Goal: Information Seeking & Learning: Check status

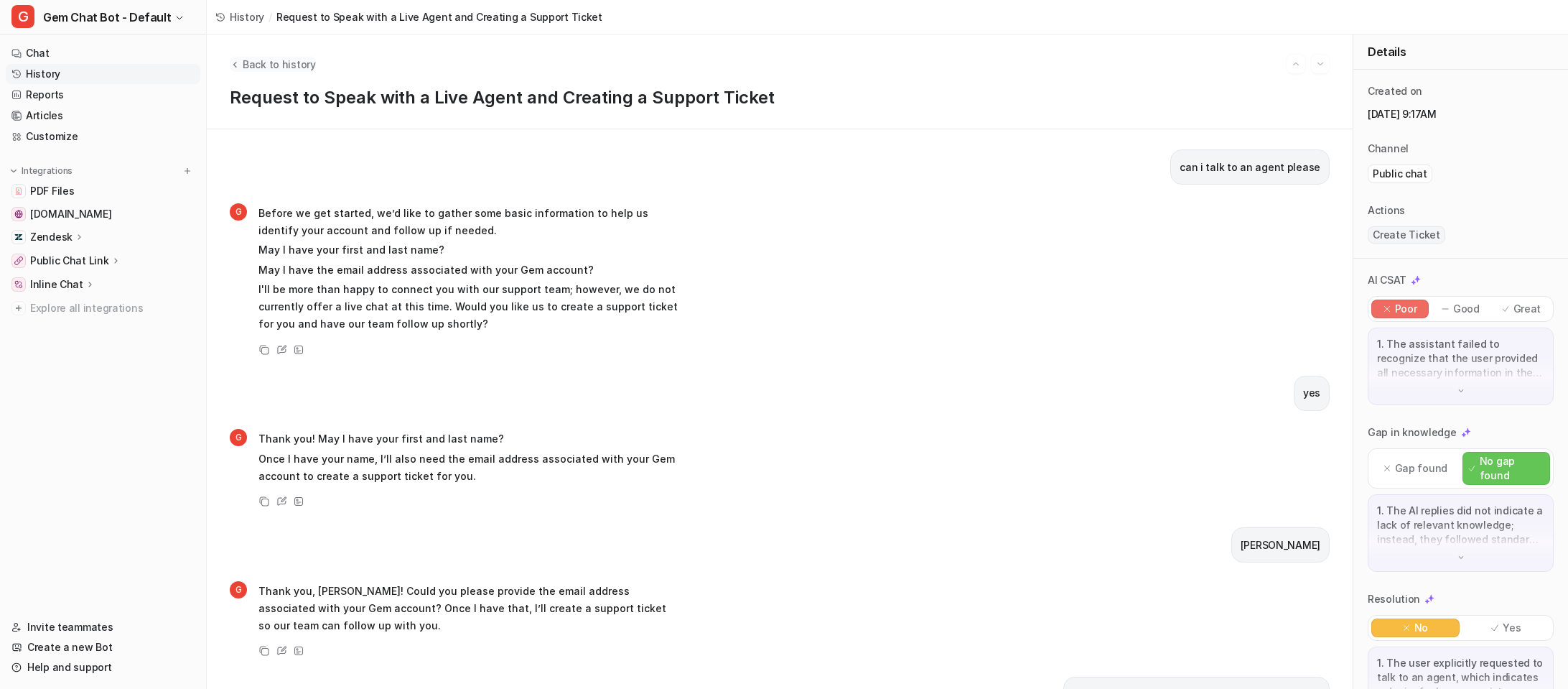
click at [248, 62] on span "Back to history" at bounding box center [279, 64] width 73 height 15
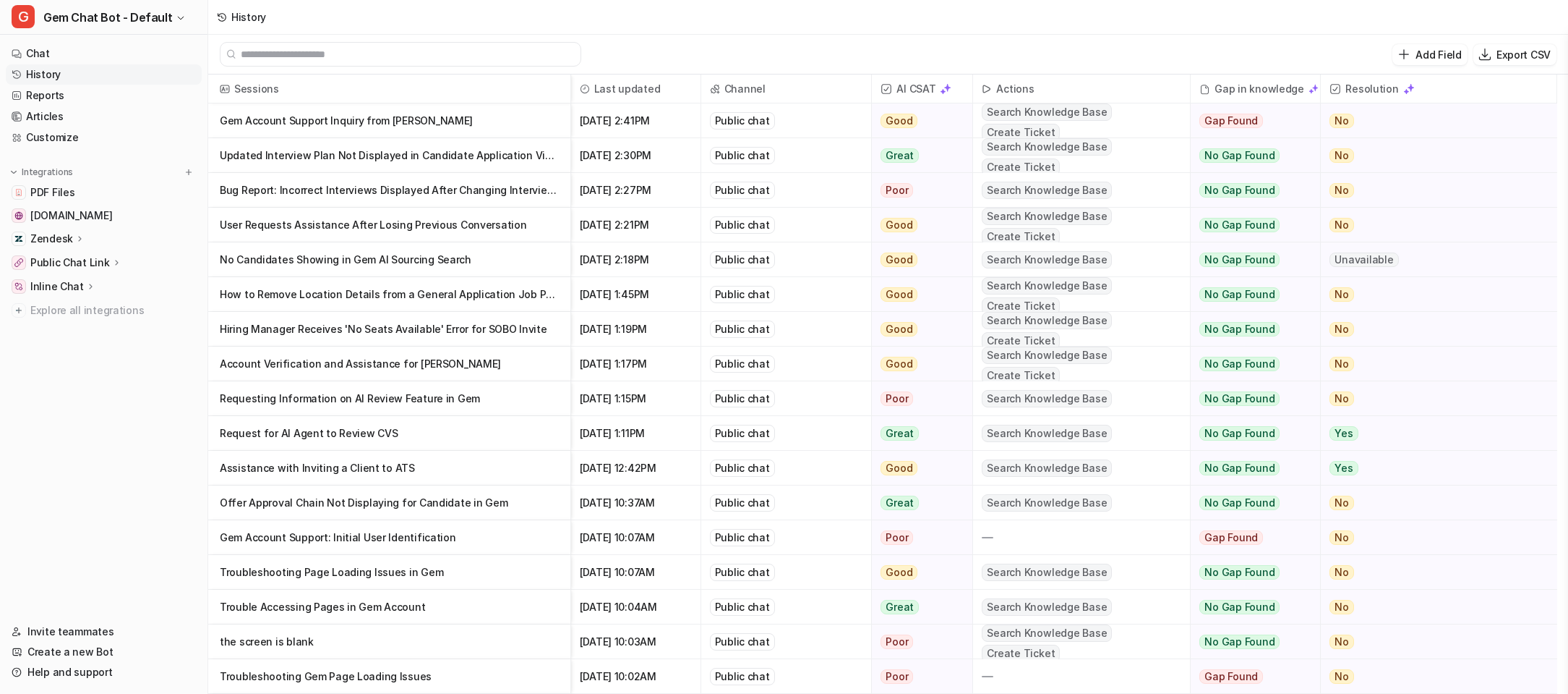
click at [519, 361] on p "Account Verification and Assistance for [PERSON_NAME]" at bounding box center [390, 364] width 339 height 35
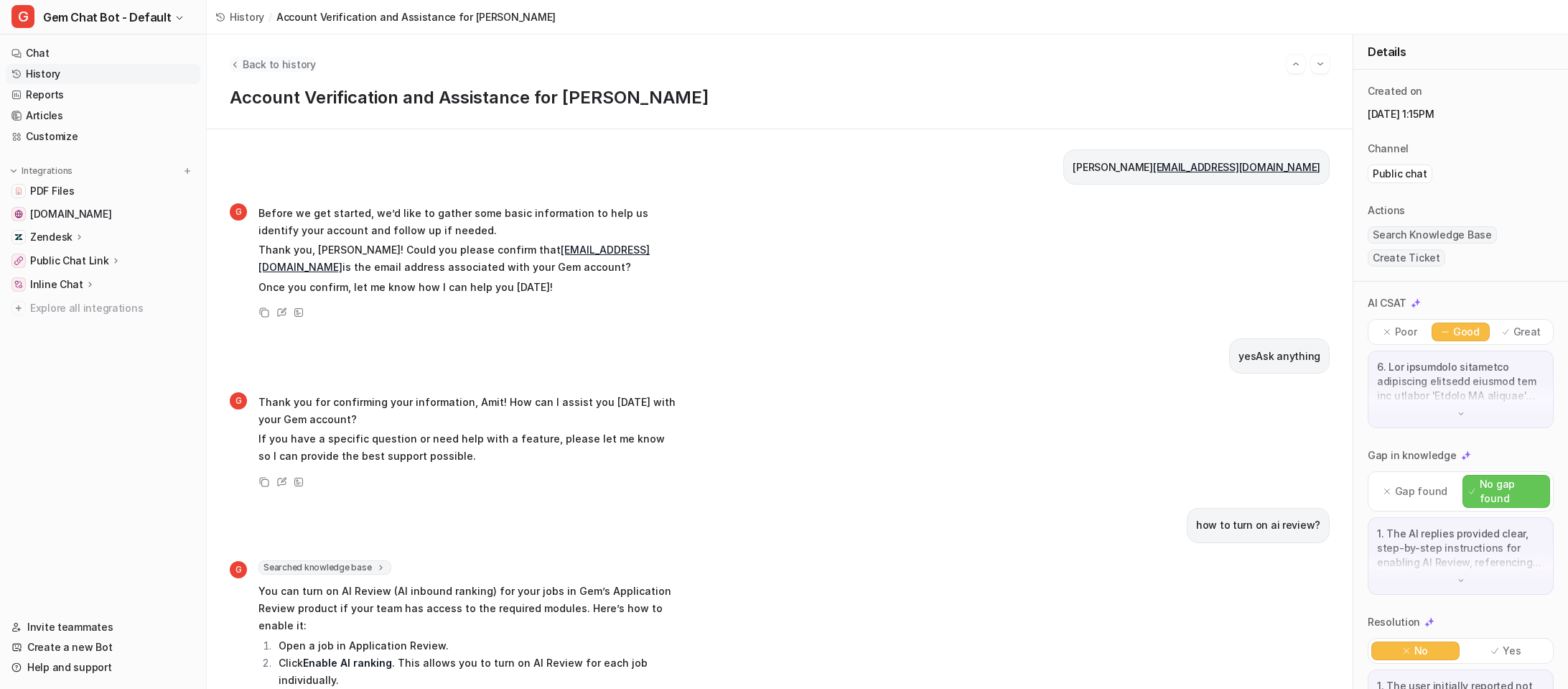
click at [240, 69] on button "Back to history" at bounding box center [272, 64] width 87 height 15
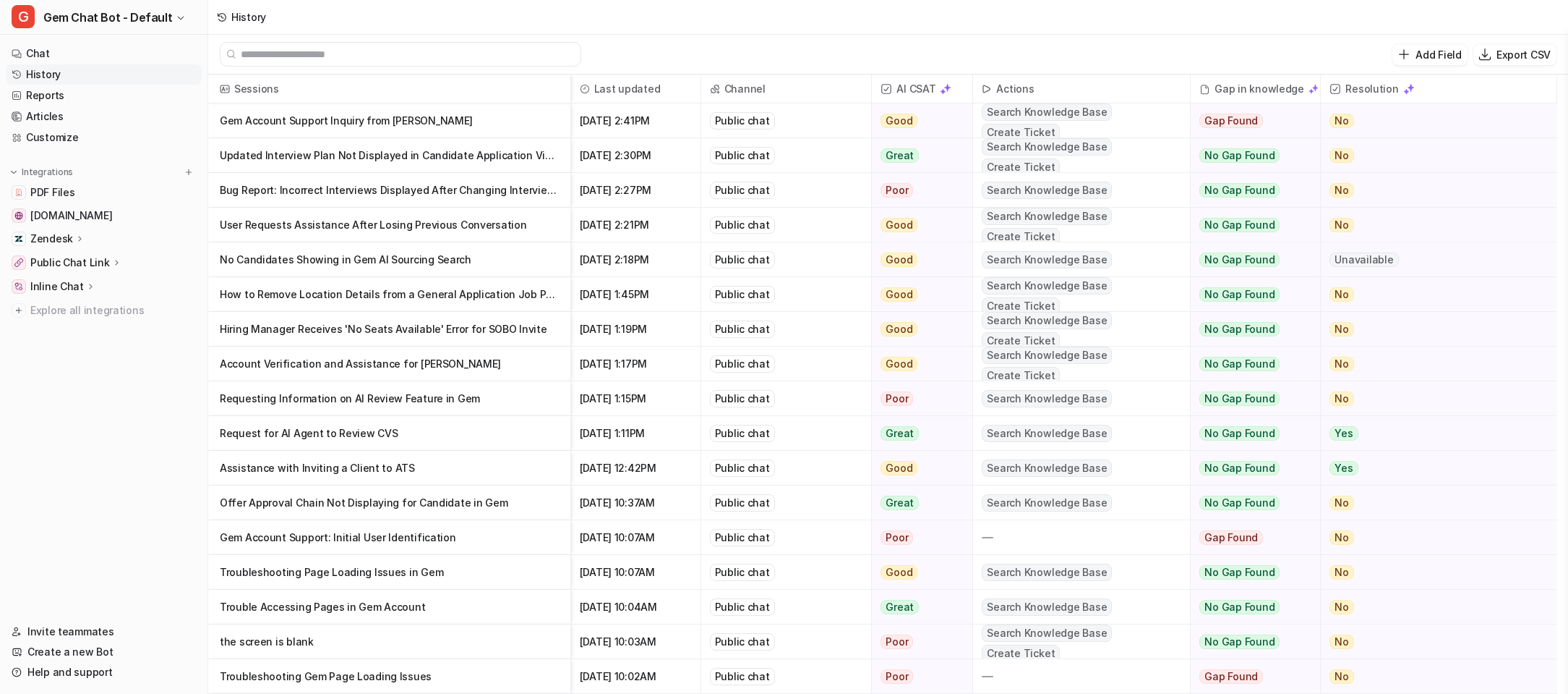
click at [438, 402] on p "Requesting Information on AI Review Feature in Gem" at bounding box center [390, 398] width 339 height 35
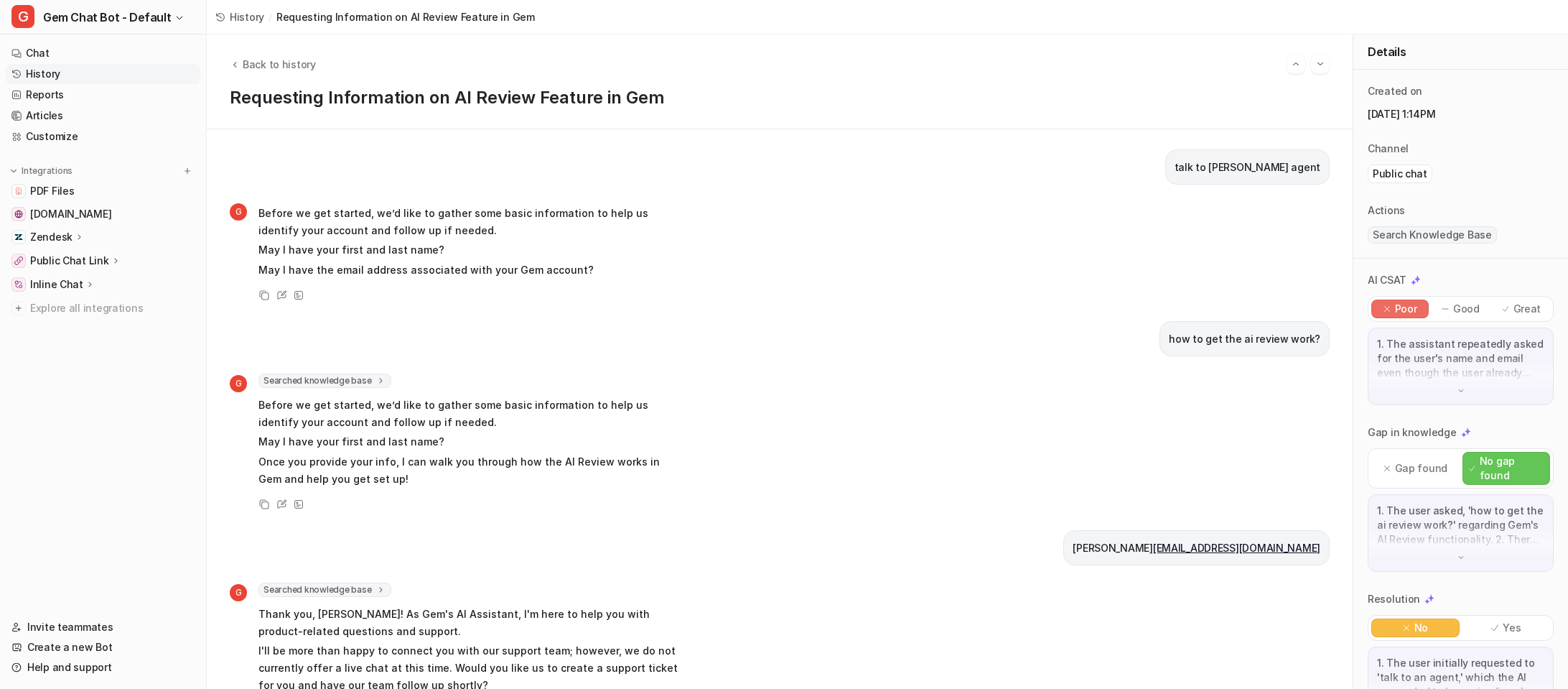
scroll to position [223, 0]
